Goal: Check status: Check status

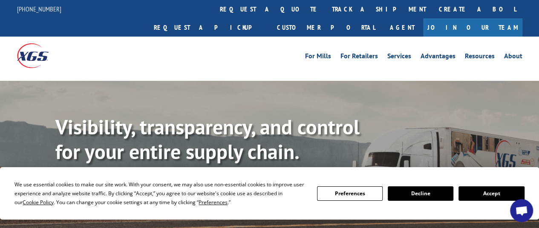
click at [476, 191] on button "Accept" at bounding box center [492, 194] width 66 height 14
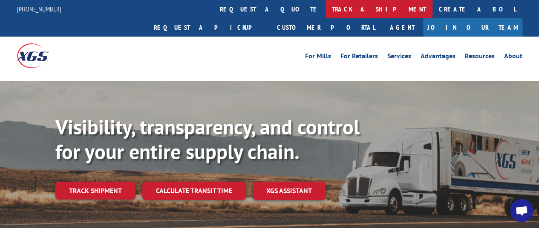
click at [326, 13] on link "track a shipment" at bounding box center [379, 9] width 107 height 18
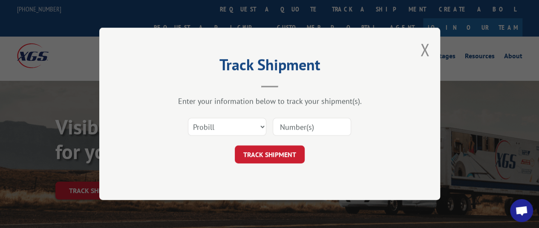
click at [291, 126] on input at bounding box center [312, 127] width 78 height 18
paste input "17409159"
type input "17409159"
click at [283, 151] on button "TRACK SHIPMENT" at bounding box center [270, 155] width 70 height 18
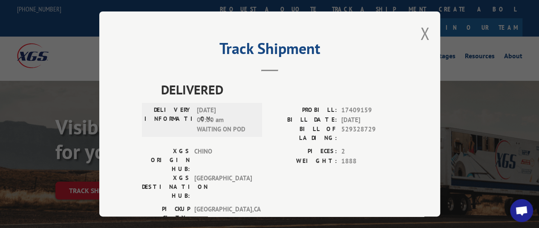
click at [420, 40] on button "Close modal" at bounding box center [424, 33] width 9 height 23
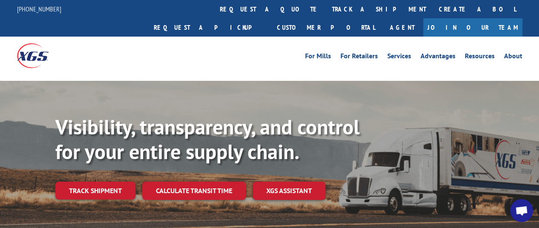
click at [326, 7] on link "track a shipment" at bounding box center [379, 9] width 107 height 18
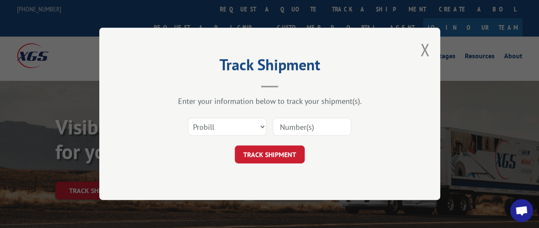
click at [297, 128] on input at bounding box center [312, 127] width 78 height 18
paste input "17638215"
type input "17638215"
click at [266, 155] on button "TRACK SHIPMENT" at bounding box center [270, 155] width 70 height 18
